Goal: Task Accomplishment & Management: Manage account settings

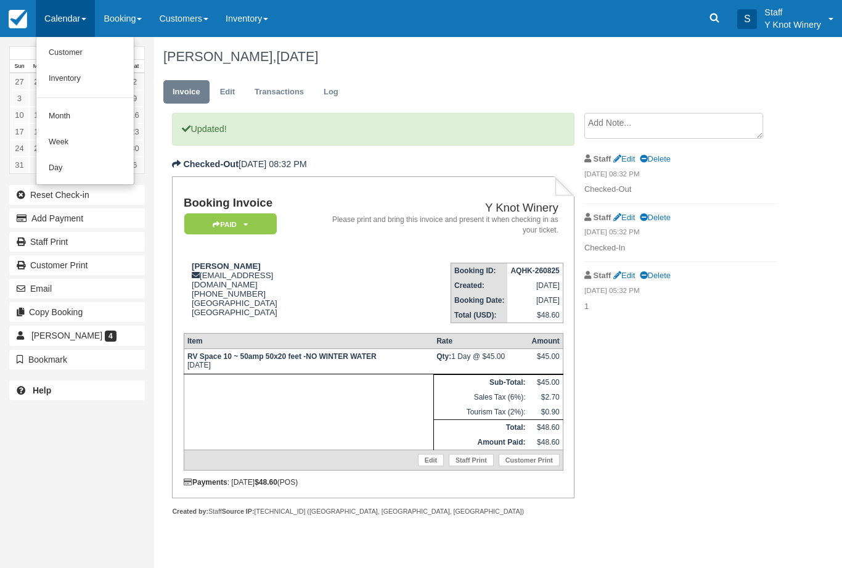
click at [99, 47] on link "Customer" at bounding box center [84, 53] width 97 height 26
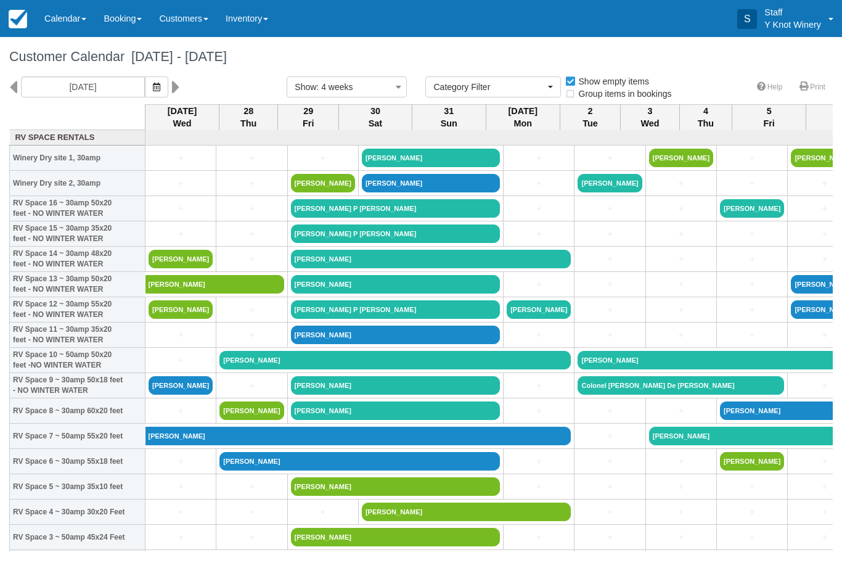
select select
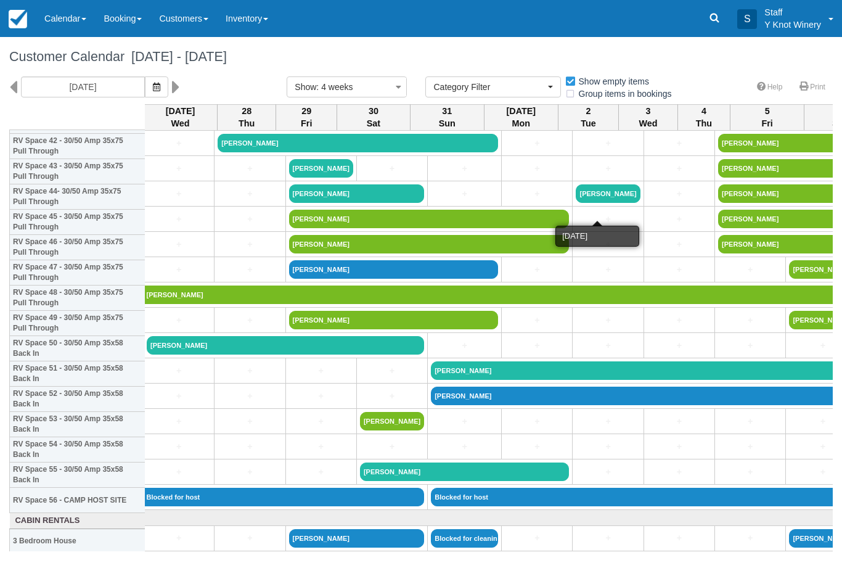
scroll to position [1098, 2]
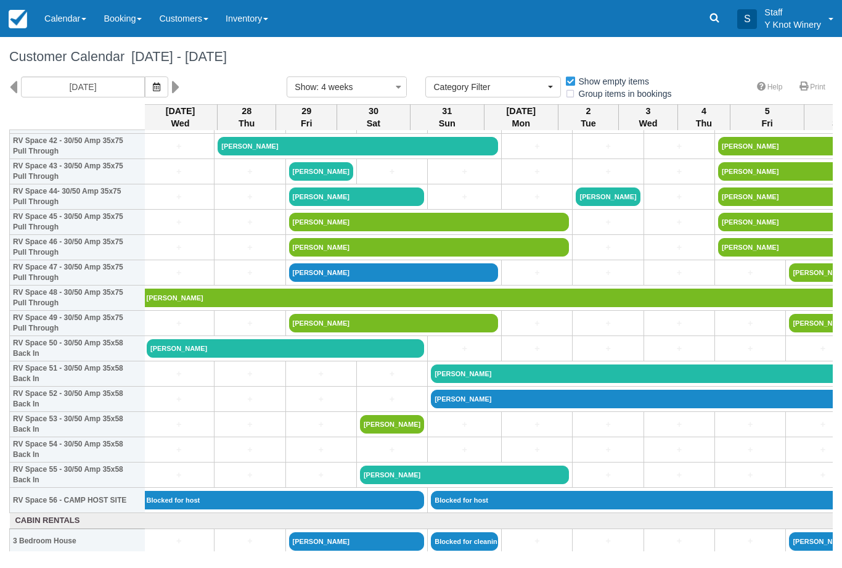
click at [341, 282] on link "Christine Farmer" at bounding box center [394, 272] width 210 height 18
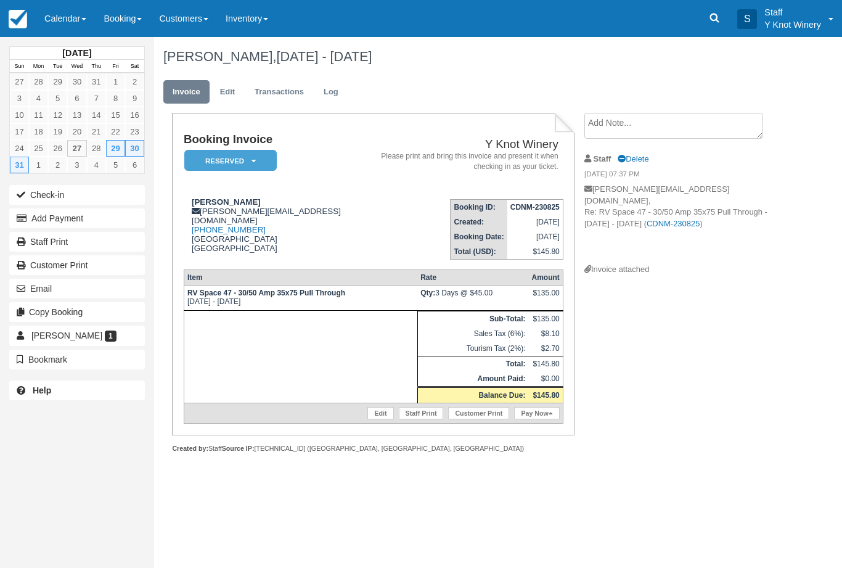
click at [71, 12] on link "Calendar" at bounding box center [65, 18] width 59 height 37
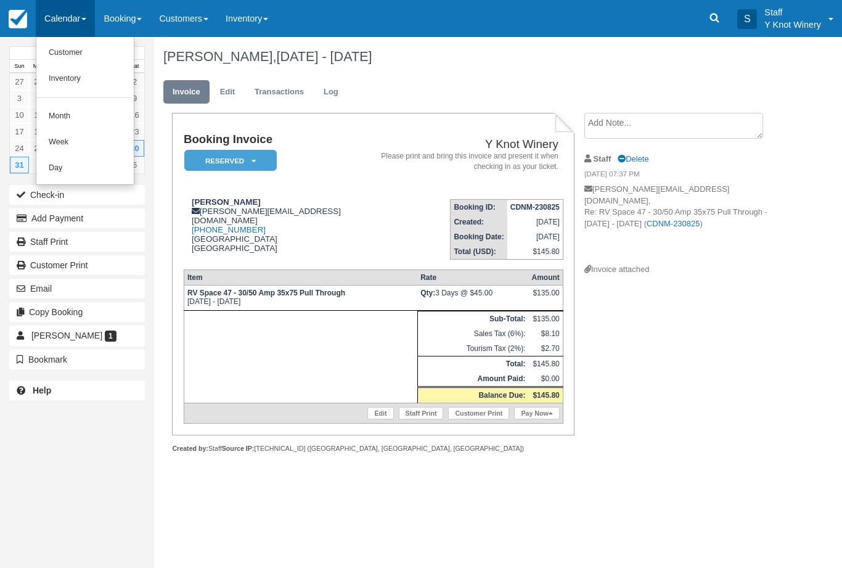
click at [92, 35] on div at bounding box center [421, 284] width 842 height 568
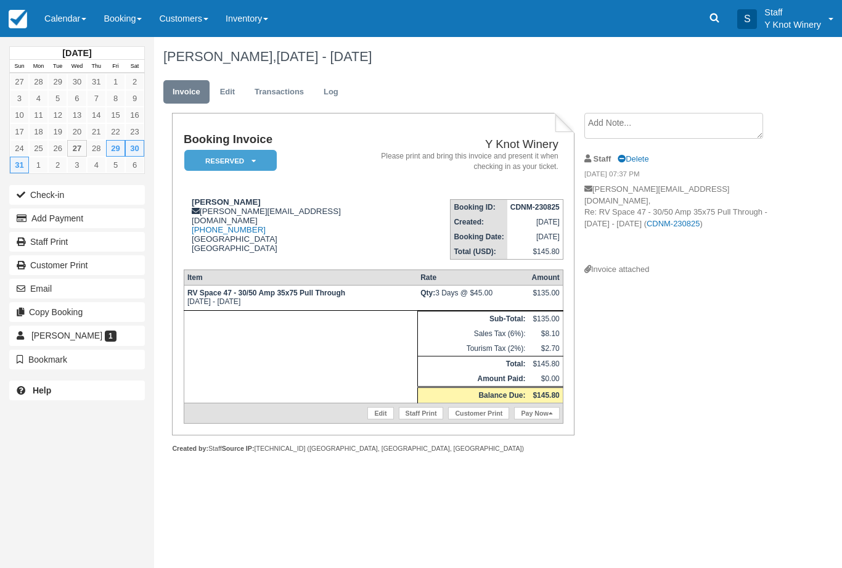
click at [80, 19] on link "Calendar" at bounding box center [65, 18] width 59 height 37
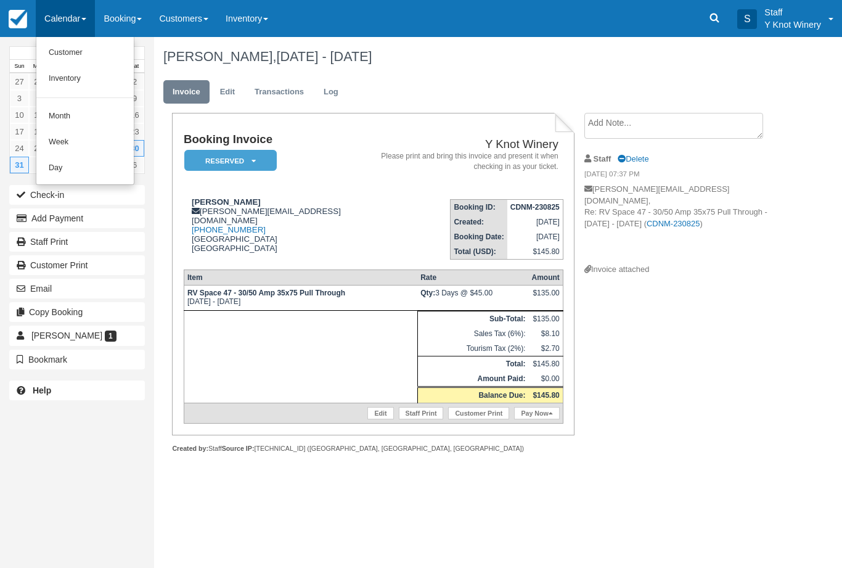
click at [50, 54] on link "Customer" at bounding box center [84, 53] width 97 height 26
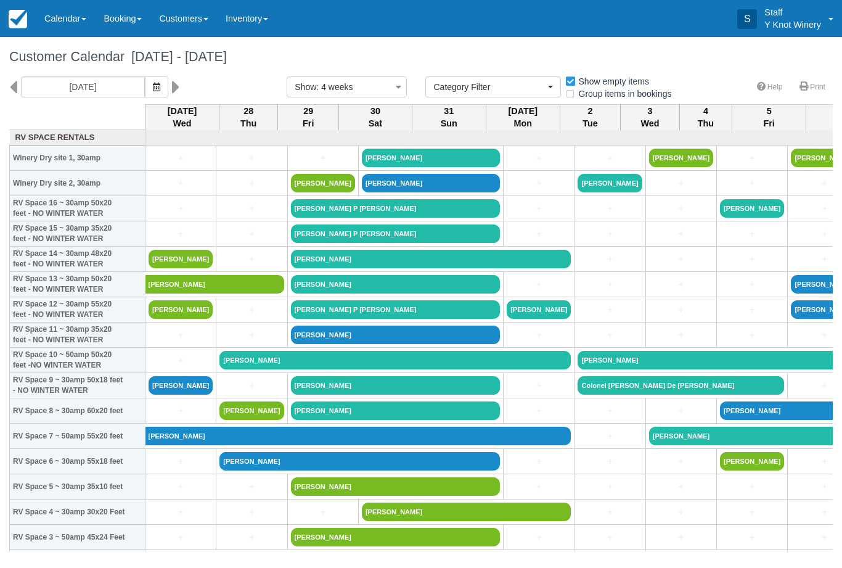
select select
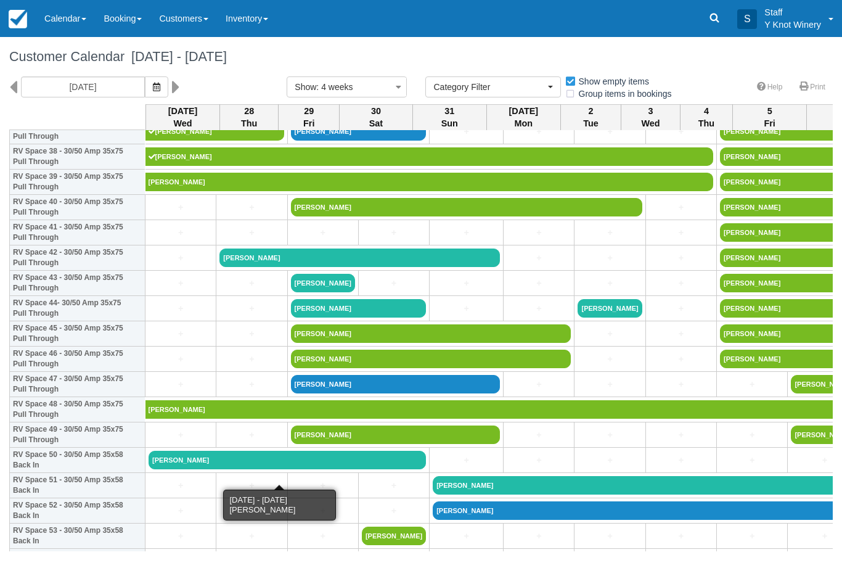
scroll to position [987, 0]
click at [329, 368] on link "[PERSON_NAME]" at bounding box center [431, 358] width 280 height 18
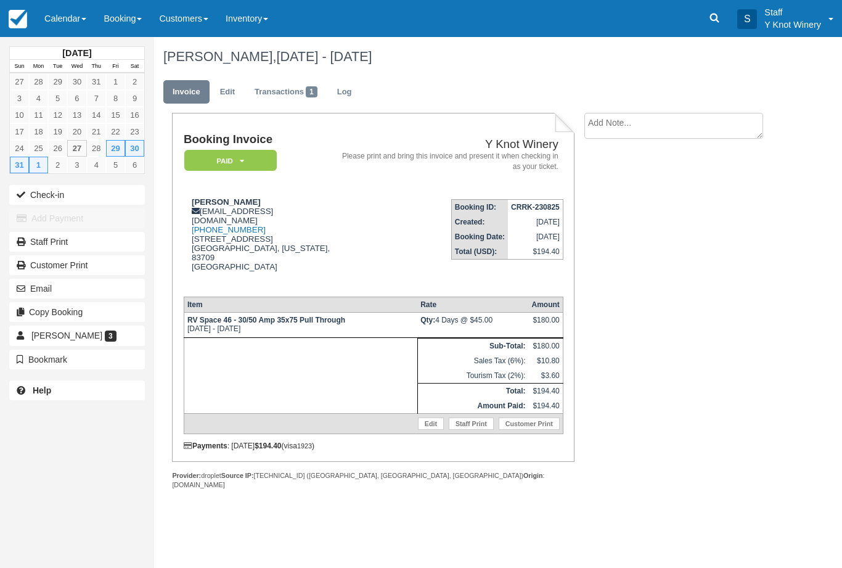
click at [225, 92] on link "Edit" at bounding box center [227, 92] width 33 height 24
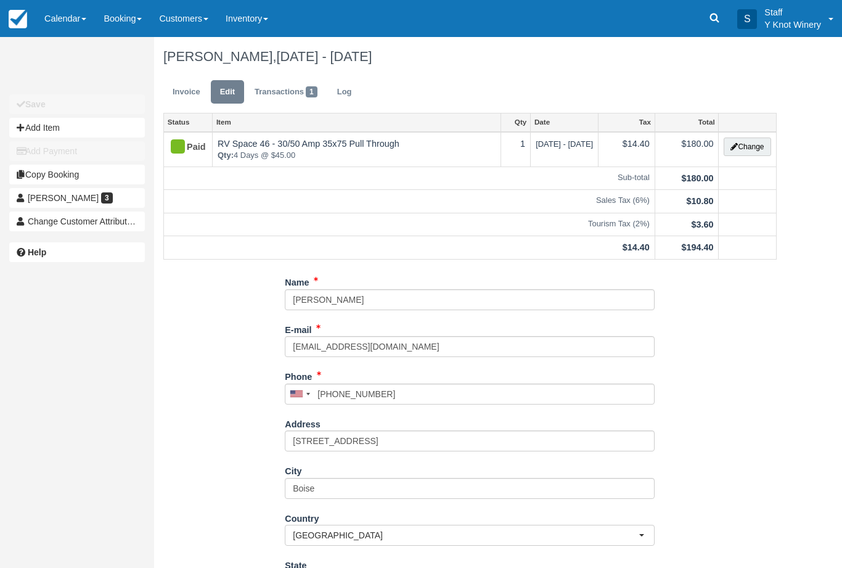
click at [746, 143] on button "Change" at bounding box center [747, 146] width 47 height 18
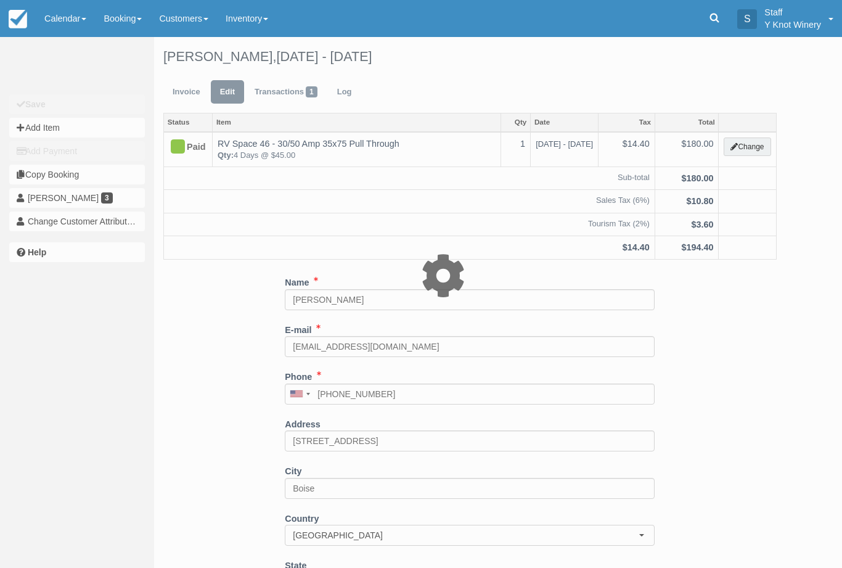
type input "180.00"
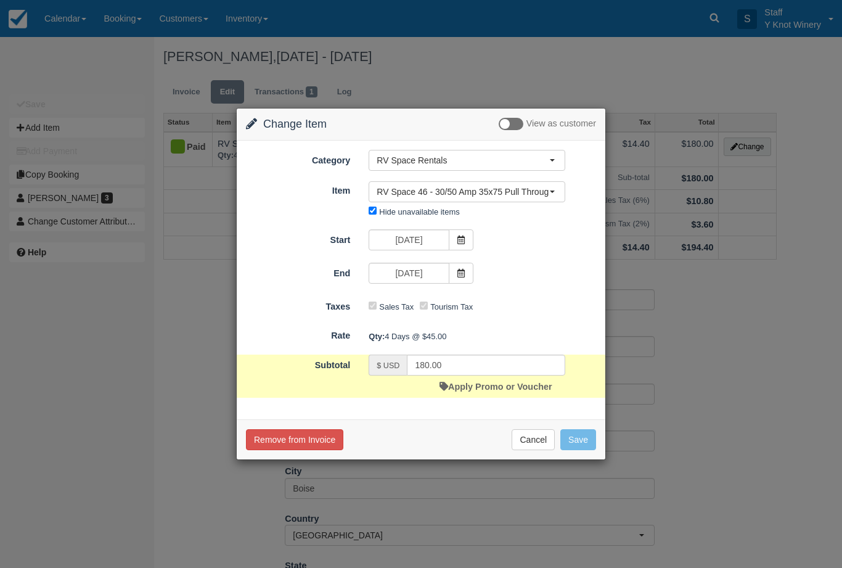
click at [467, 237] on span at bounding box center [461, 239] width 25 height 21
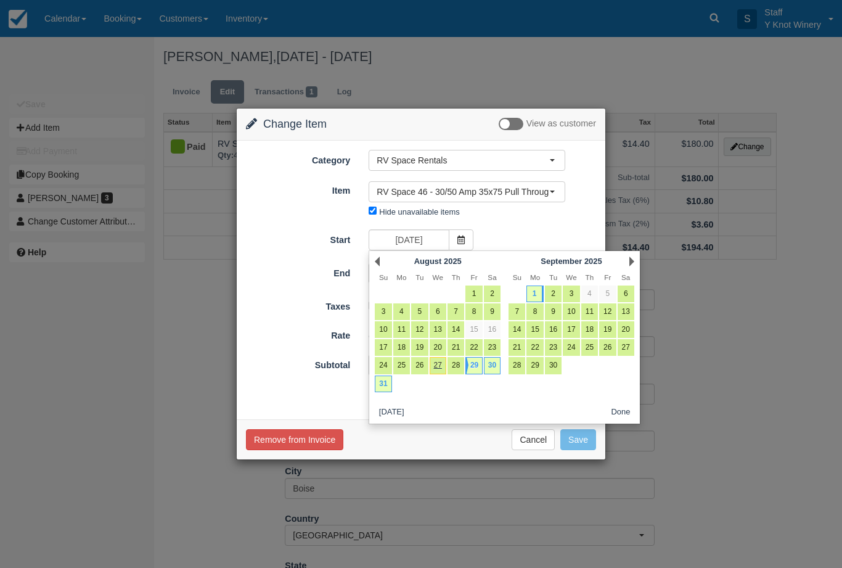
click at [457, 367] on link "28" at bounding box center [455, 365] width 17 height 17
type input "08/28/25"
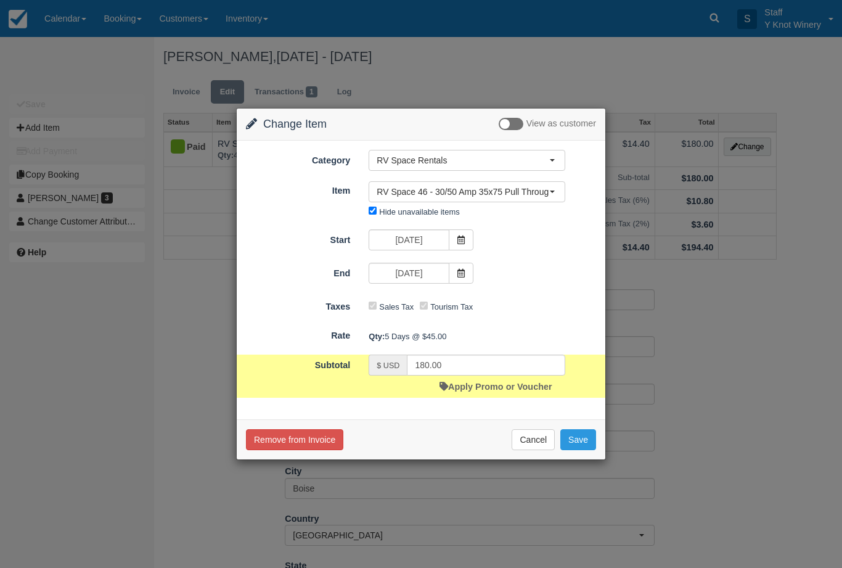
type input "225.00"
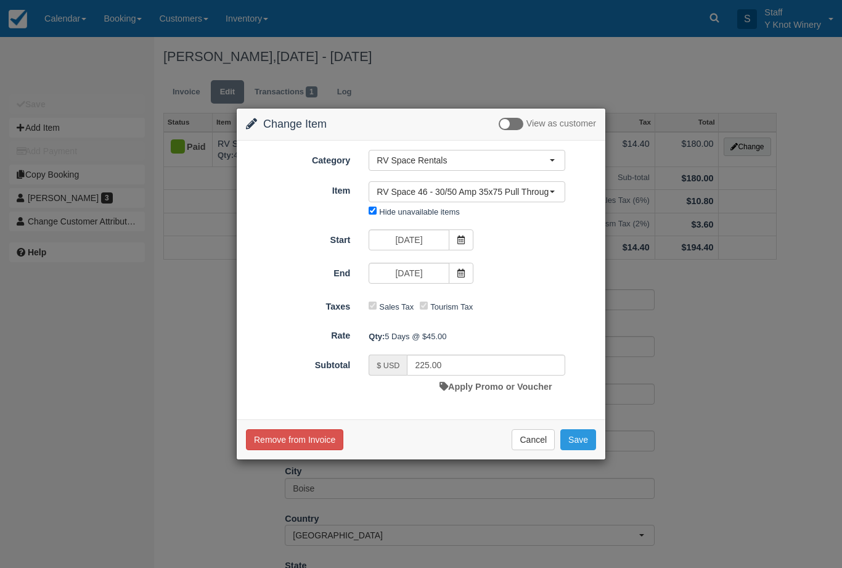
click at [586, 449] on button "Save" at bounding box center [578, 439] width 36 height 21
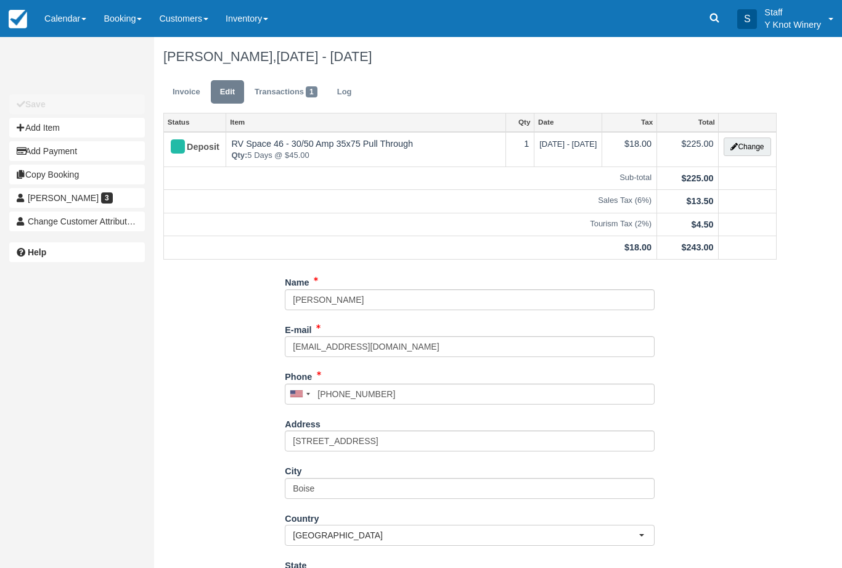
click at [67, 10] on link "Calendar" at bounding box center [65, 18] width 59 height 37
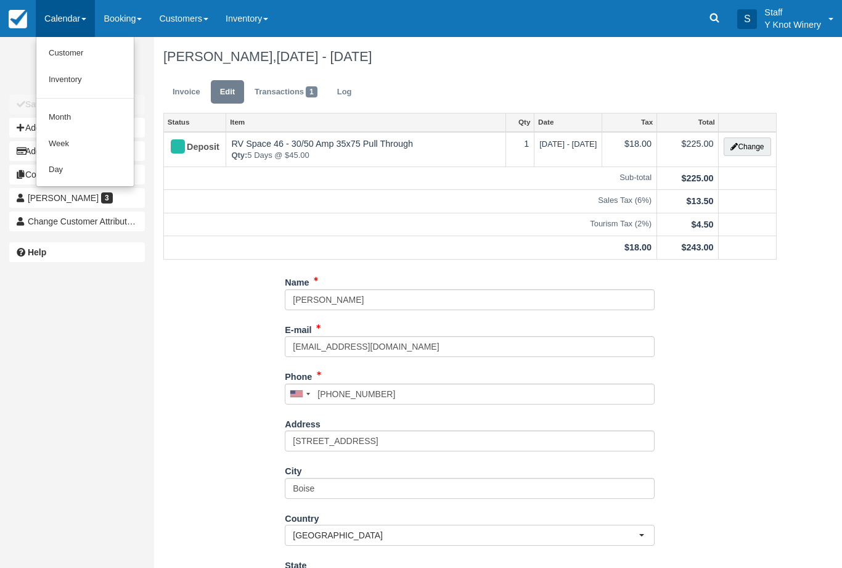
click at [65, 46] on link "Customer" at bounding box center [84, 53] width 97 height 27
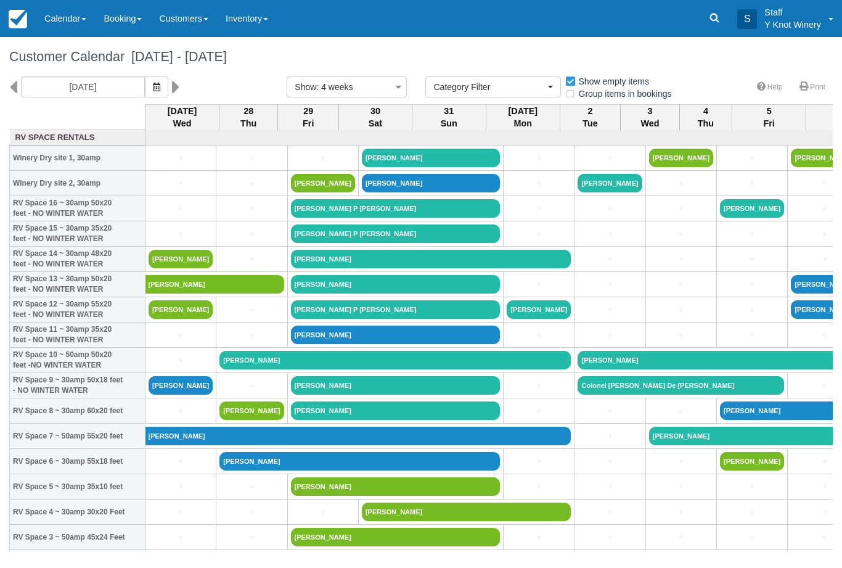
select select
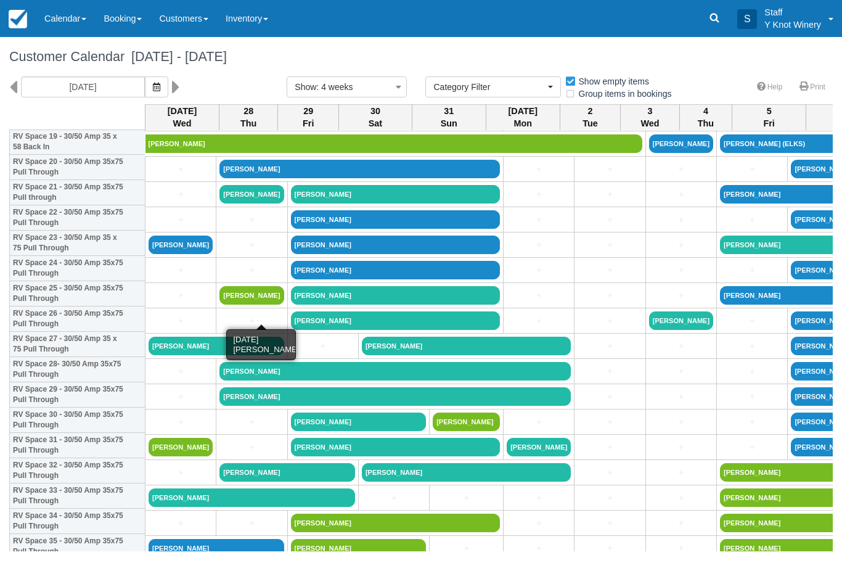
scroll to position [522, 0]
